Goal: Task Accomplishment & Management: Find specific page/section

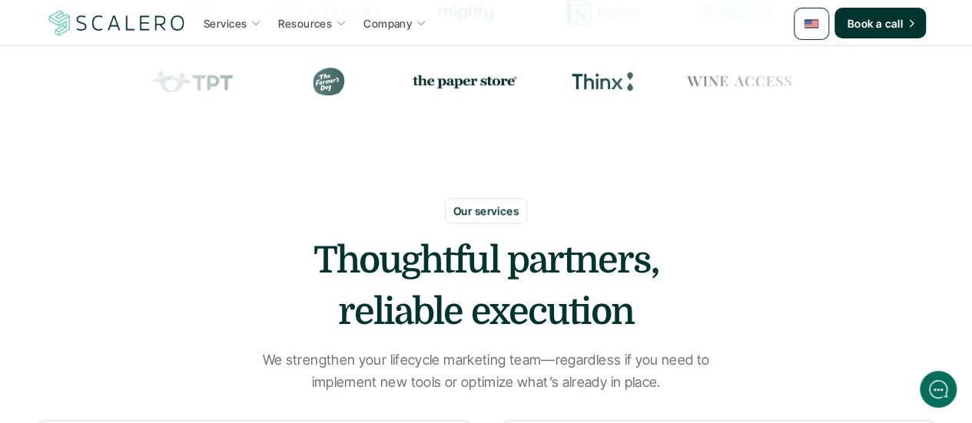
scroll to position [2707, 0]
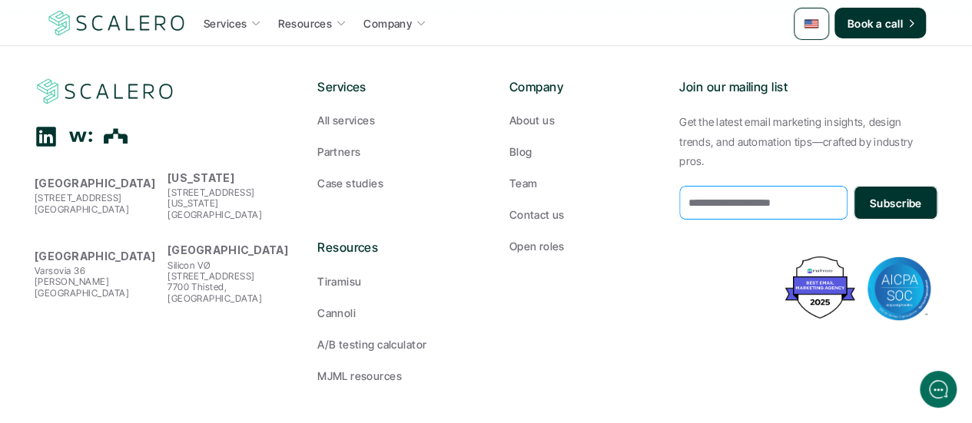
click at [830, 186] on input "email" at bounding box center [763, 203] width 168 height 34
drag, startPoint x: 830, startPoint y: 168, endPoint x: 691, endPoint y: 147, distance: 140.6
click at [691, 186] on input "email" at bounding box center [763, 203] width 168 height 34
drag, startPoint x: 821, startPoint y: 161, endPoint x: 733, endPoint y: 159, distance: 87.6
click at [733, 186] on input "email" at bounding box center [763, 203] width 168 height 34
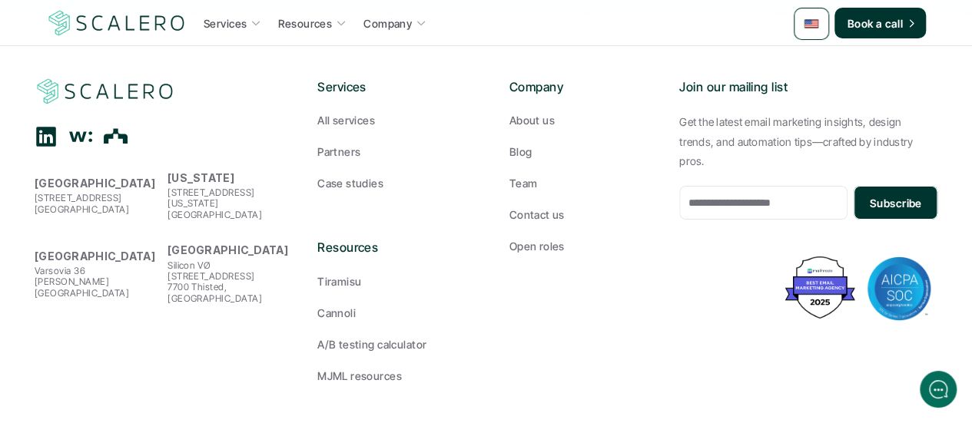
click at [680, 185] on div "Join our mailing list Get the latest email marketing insights, design trends, a…" at bounding box center [808, 203] width 258 height 250
drag, startPoint x: 770, startPoint y: 164, endPoint x: 699, endPoint y: 174, distance: 71.5
click at [699, 186] on input "email" at bounding box center [763, 203] width 168 height 34
drag, startPoint x: 690, startPoint y: 164, endPoint x: 798, endPoint y: 159, distance: 108.4
click at [798, 186] on input "email" at bounding box center [763, 203] width 168 height 34
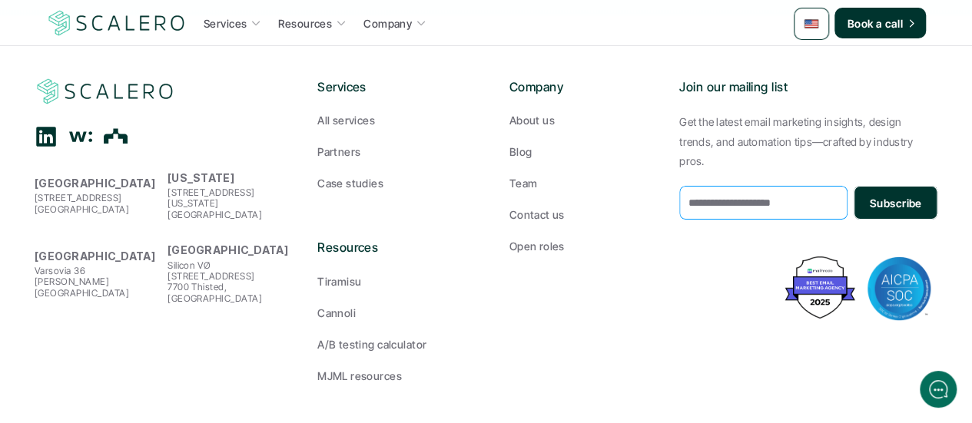
click at [798, 186] on input "email" at bounding box center [763, 203] width 168 height 34
drag, startPoint x: 827, startPoint y: 164, endPoint x: 684, endPoint y: 168, distance: 143.0
click at [684, 186] on input "email" at bounding box center [763, 203] width 168 height 34
click at [639, 238] on link "Open roles" at bounding box center [582, 246] width 146 height 16
